Goal: Find specific page/section: Find specific page/section

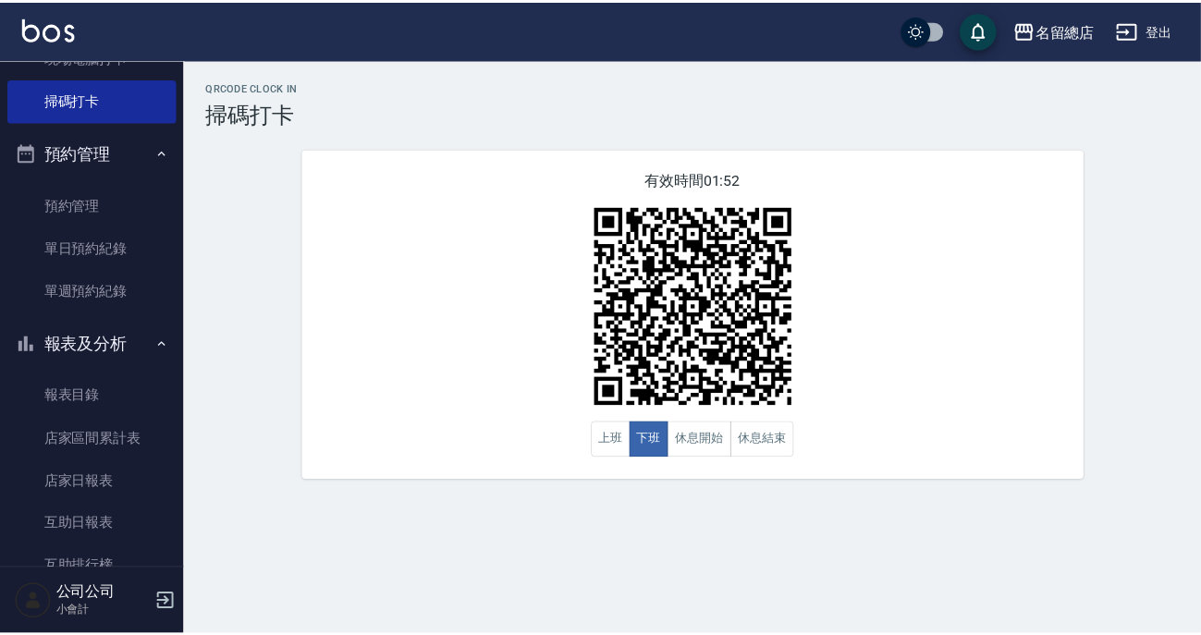
scroll to position [457, 0]
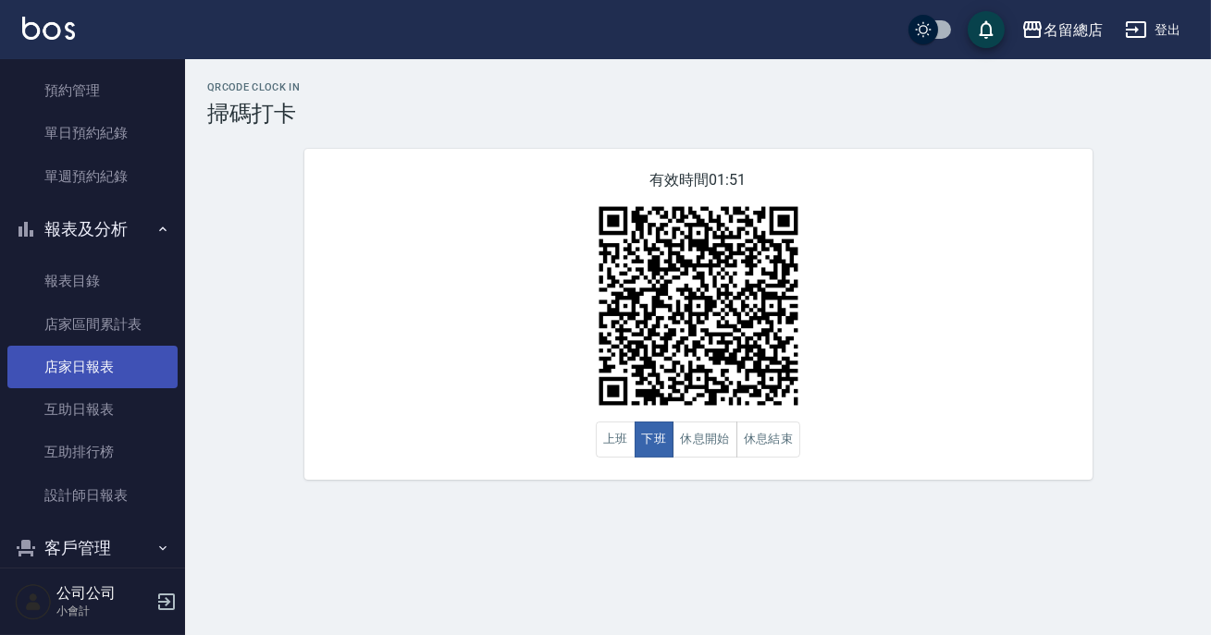
click at [105, 360] on link "店家日報表" at bounding box center [92, 367] width 170 height 43
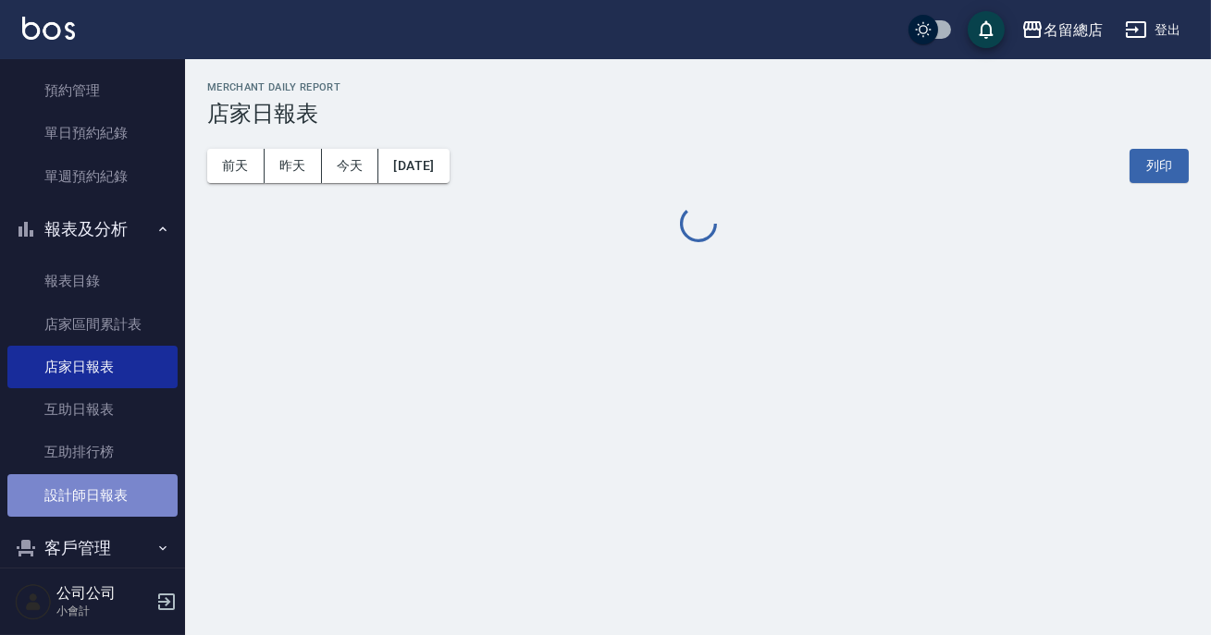
click at [100, 499] on link "設計師日報表" at bounding box center [92, 495] width 170 height 43
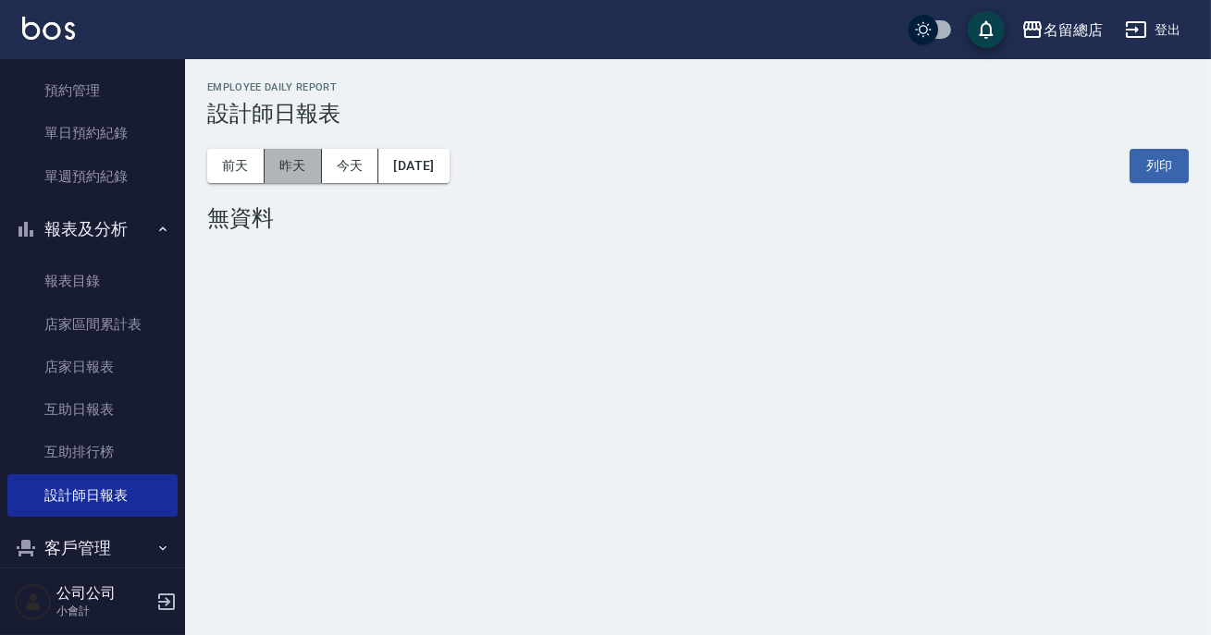
click at [306, 163] on button "昨天" at bounding box center [293, 166] width 57 height 34
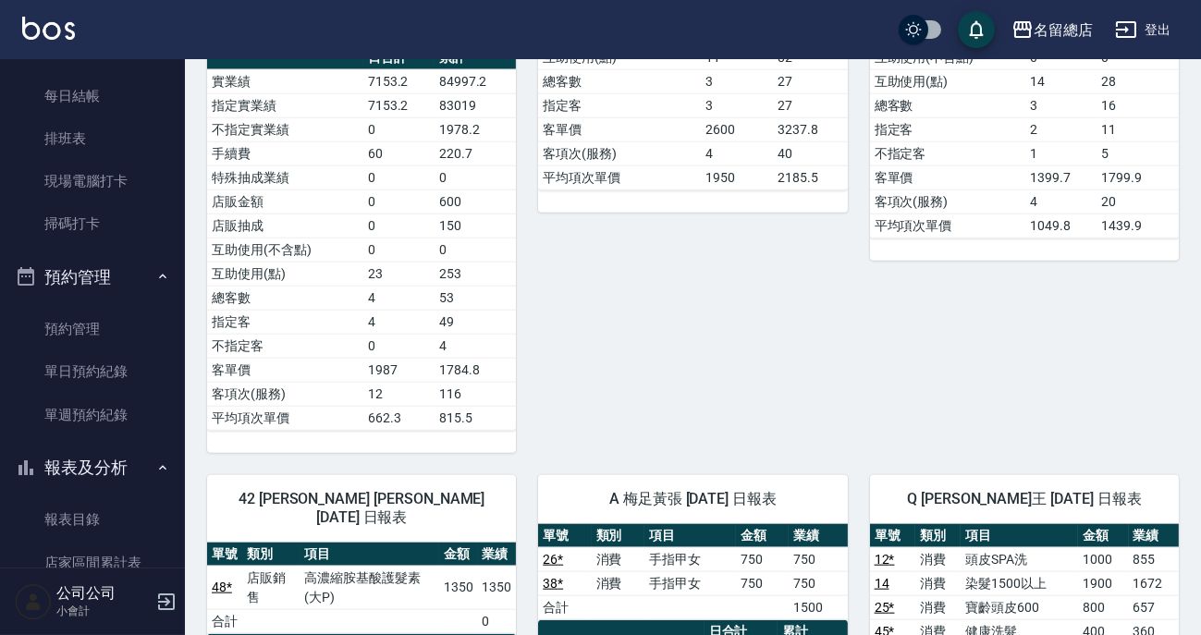
scroll to position [174, 0]
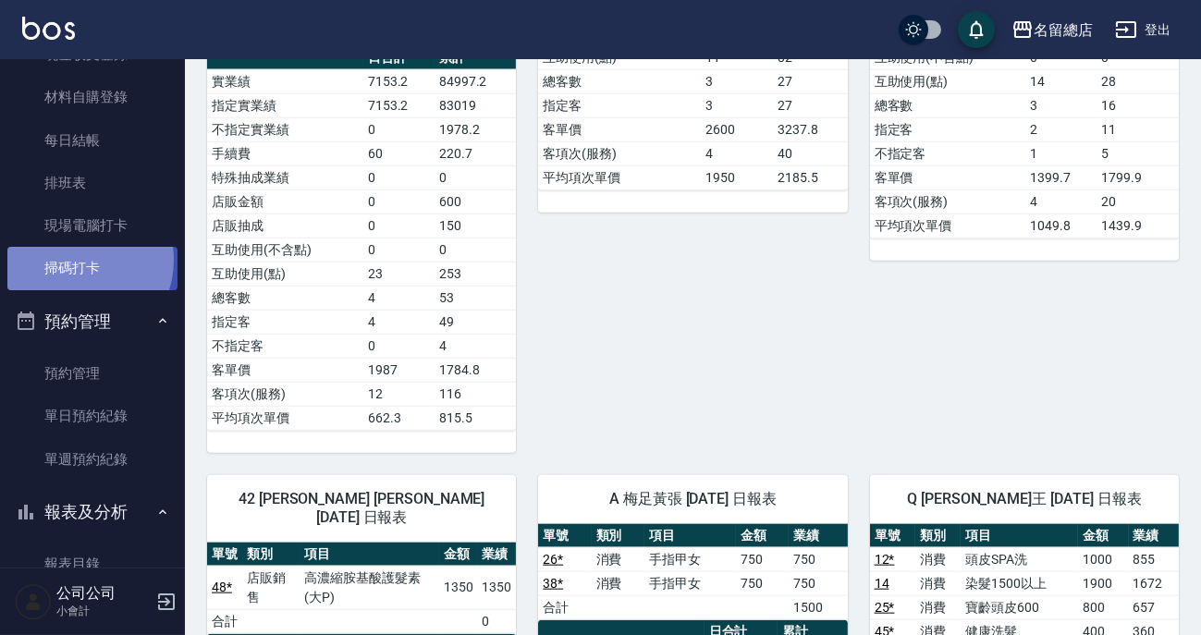
click at [79, 260] on link "掃碼打卡" at bounding box center [92, 268] width 170 height 43
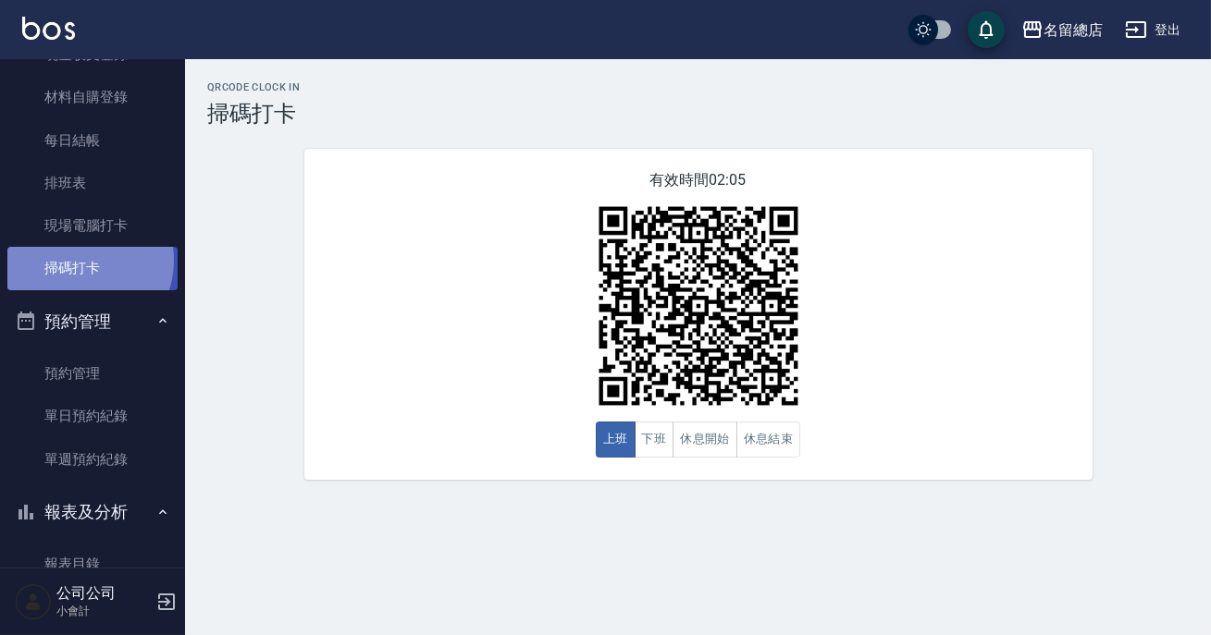
click at [79, 260] on link "掃碼打卡" at bounding box center [92, 268] width 170 height 43
